Goal: Information Seeking & Learning: Learn about a topic

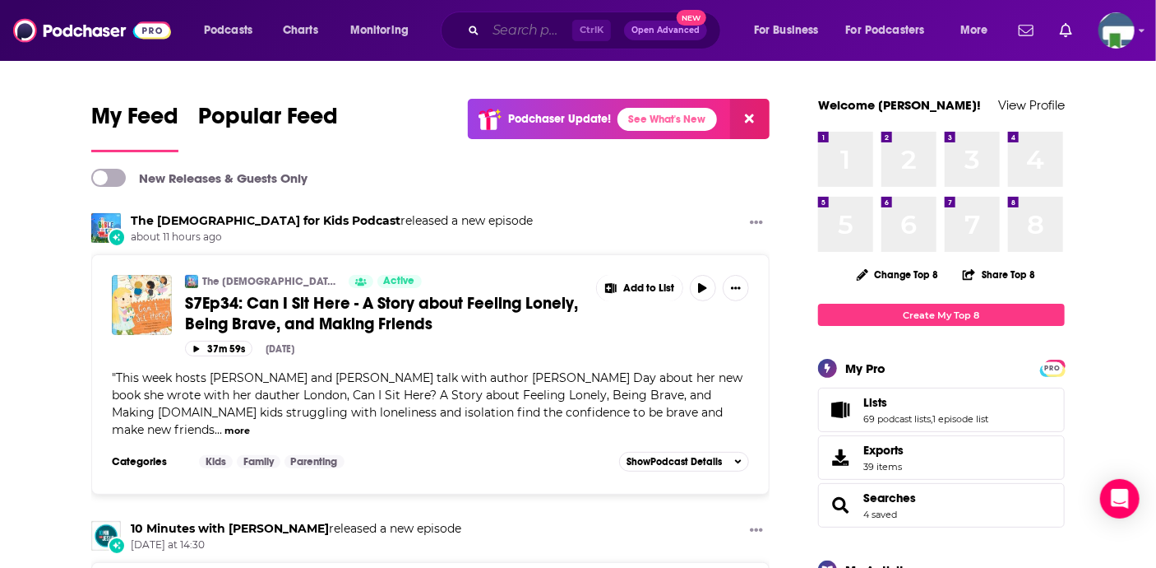
click at [513, 30] on input "Search podcasts, credits, & more..." at bounding box center [529, 30] width 86 height 26
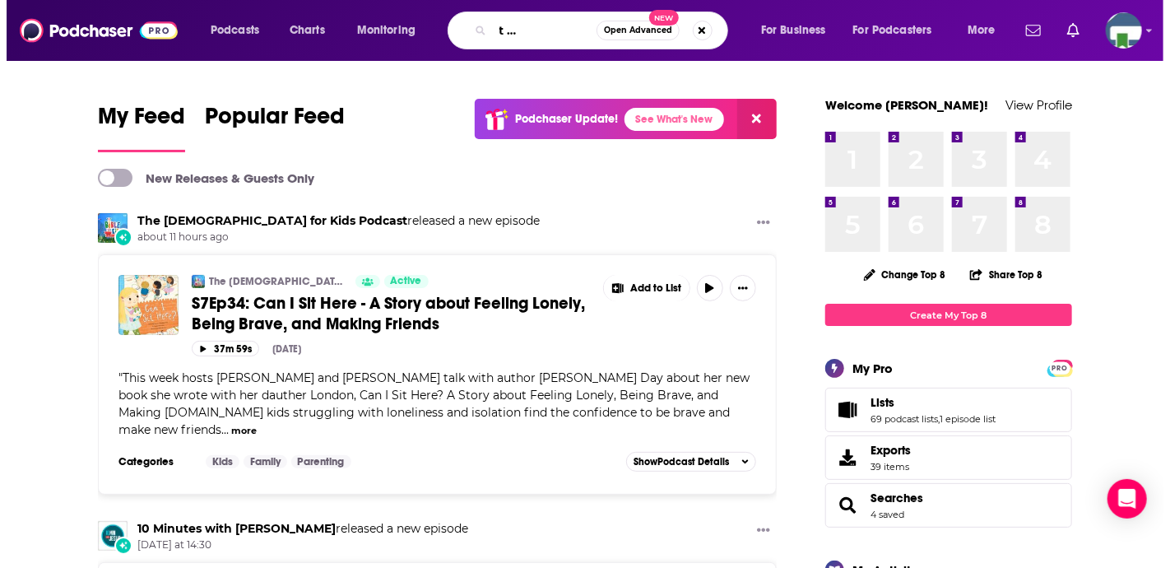
scroll to position [0, 69]
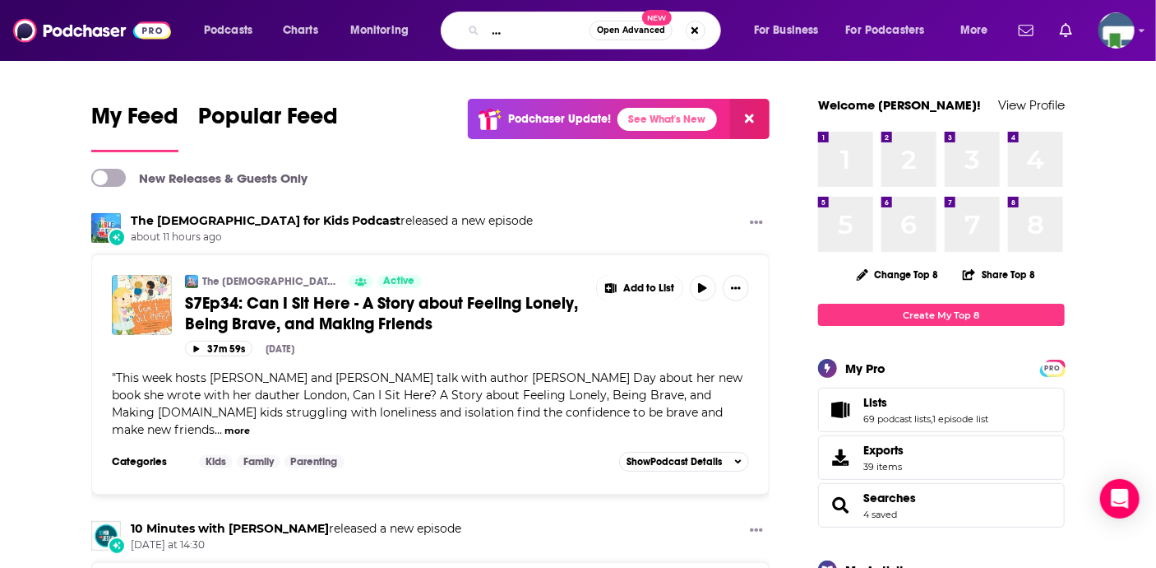
type input "That's Just What I Needed"
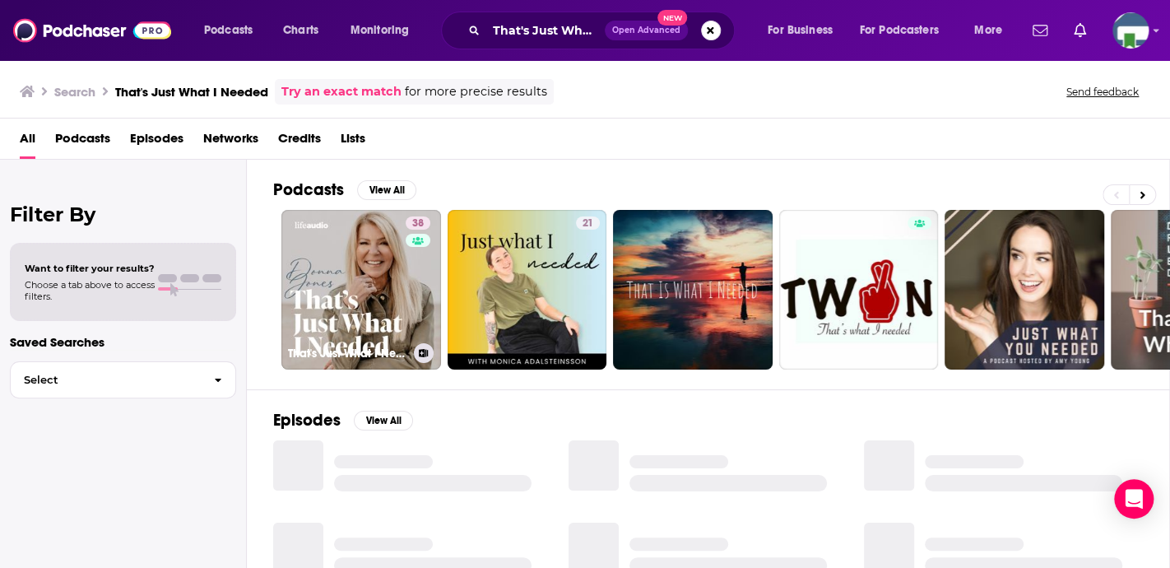
click at [389, 254] on link "38 That's Just What I Needed Podcast" at bounding box center [361, 290] width 160 height 160
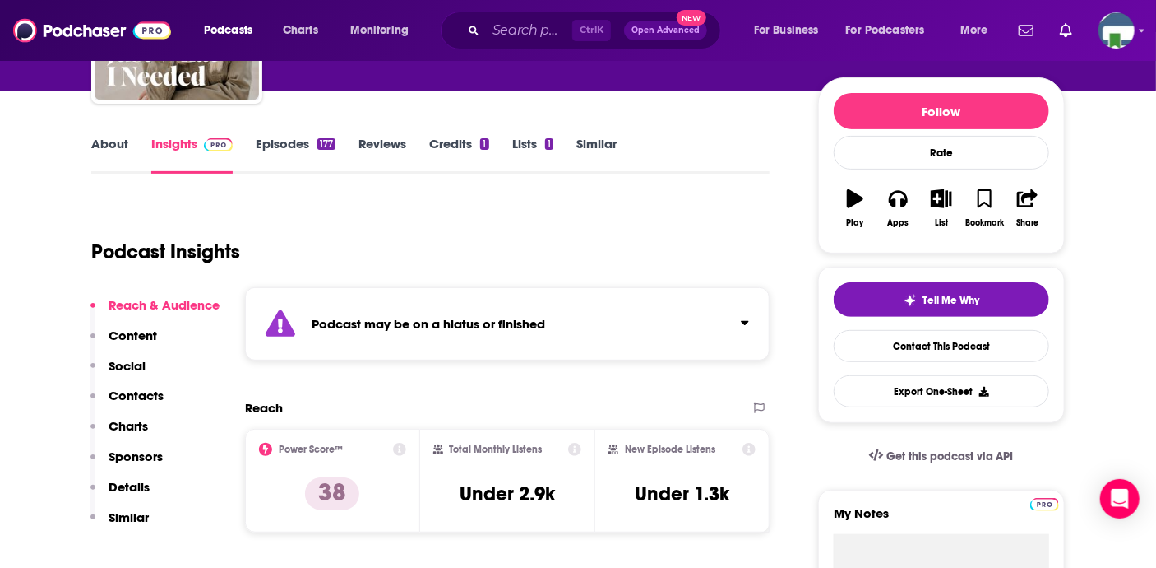
scroll to position [82, 0]
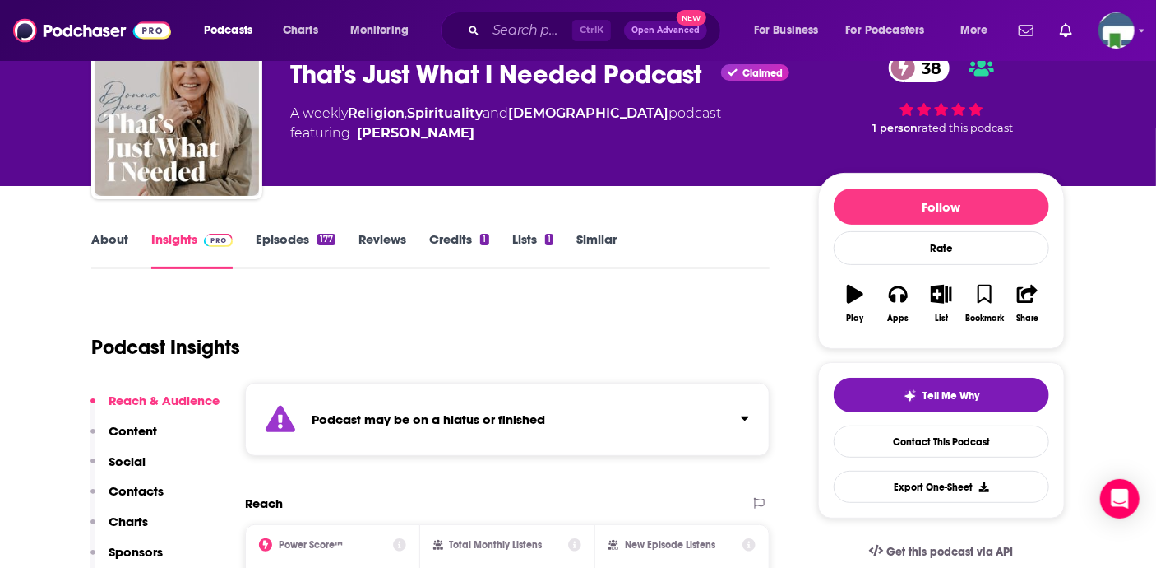
click at [117, 239] on link "About" at bounding box center [109, 250] width 37 height 38
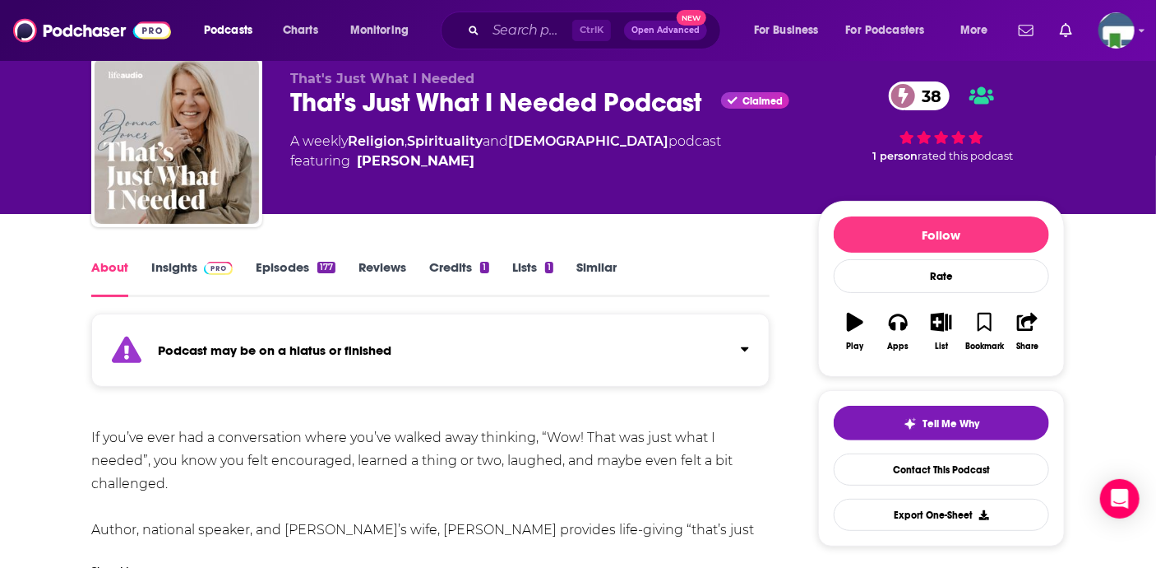
scroll to position [164, 0]
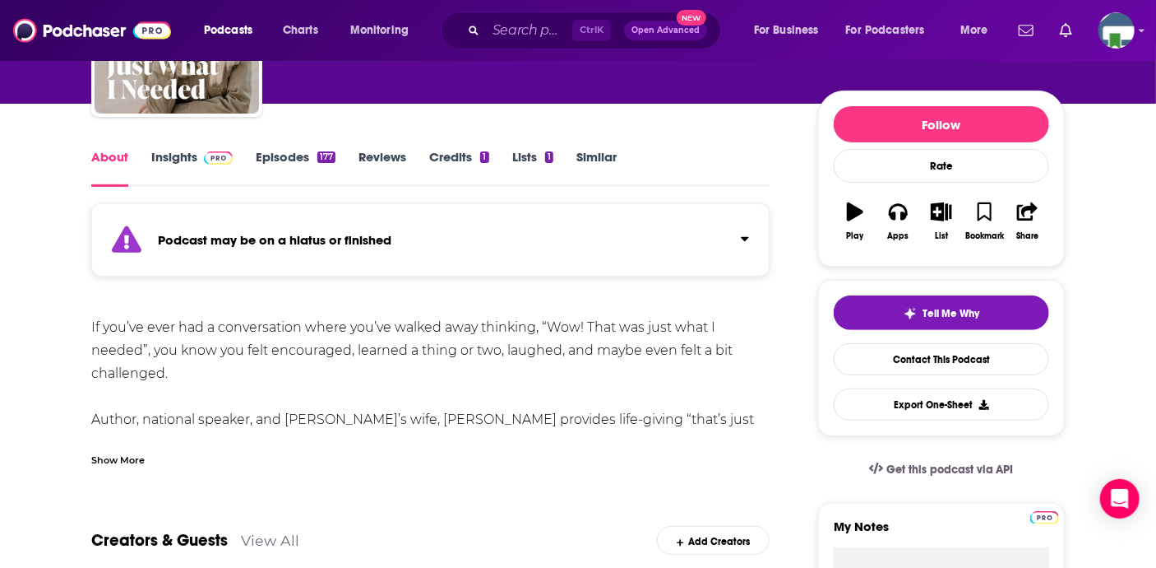
click at [119, 458] on div "Show More" at bounding box center [117, 459] width 53 height 16
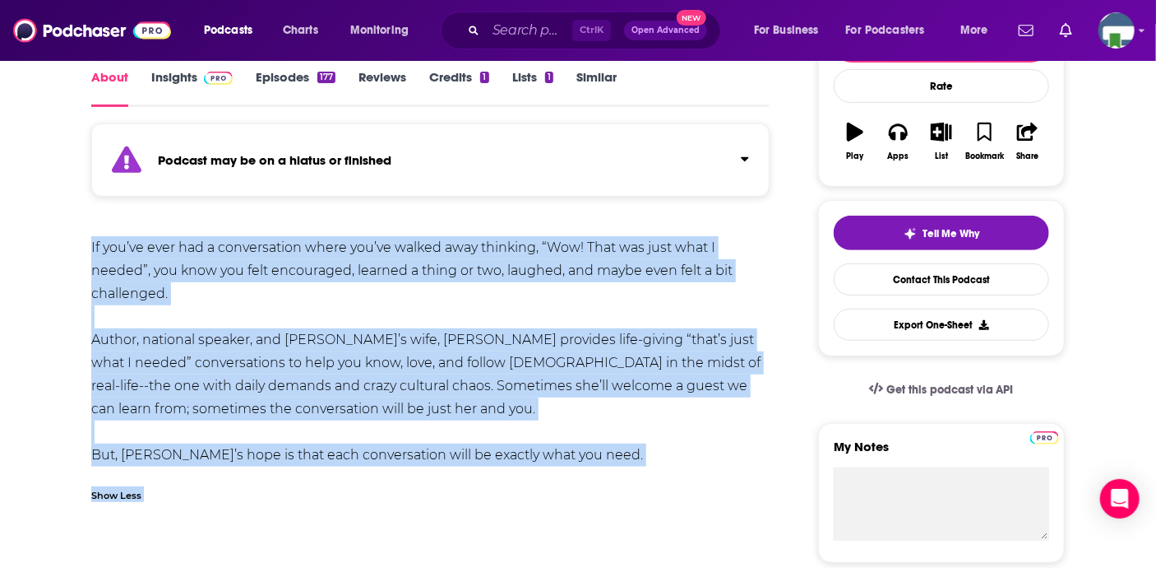
scroll to position [249, 0]
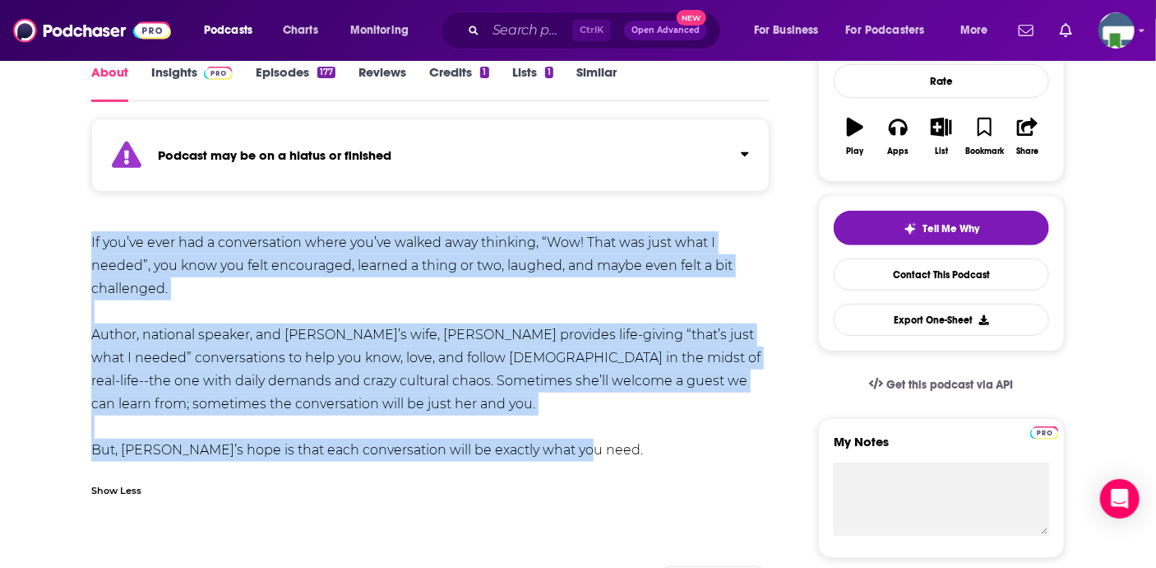
drag, startPoint x: 90, startPoint y: 327, endPoint x: 582, endPoint y: 454, distance: 508.1
copy div "If you’ve ever had a conversation where you’ve walked away thinking, “Wow! That…"
